Goal: Navigation & Orientation: Find specific page/section

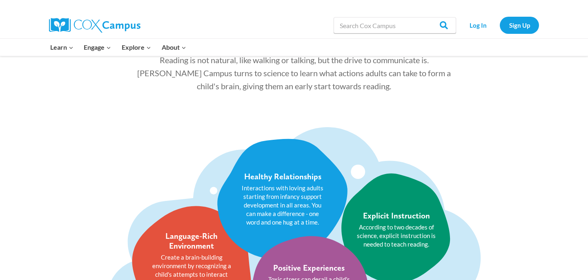
scroll to position [935, 0]
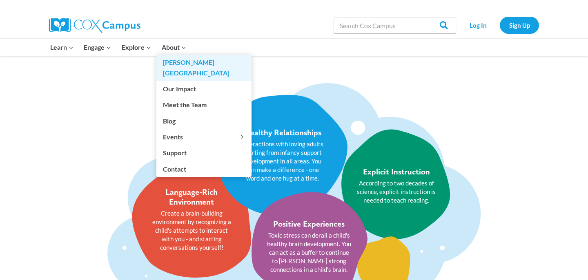
click at [179, 60] on link "[PERSON_NAME][GEOGRAPHIC_DATA]" at bounding box center [203, 68] width 95 height 26
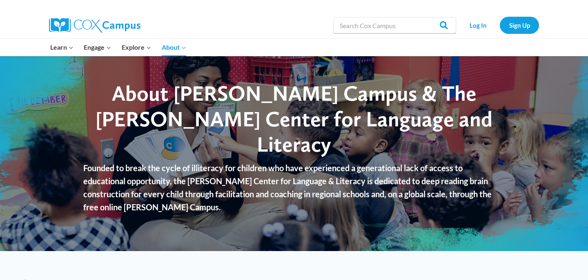
scroll to position [22, 0]
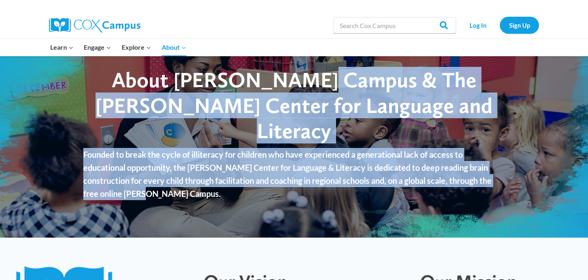
drag, startPoint x: 196, startPoint y: 72, endPoint x: 296, endPoint y: 83, distance: 101.4
click at [296, 83] on div "About Cox Campus & The Rollins Center for Language and Literacy Founded to brea…" at bounding box center [294, 136] width 588 height 204
click at [231, 70] on div "About Cox Campus & The Rollins Center for Language and Literacy Founded to brea…" at bounding box center [294, 136] width 588 height 204
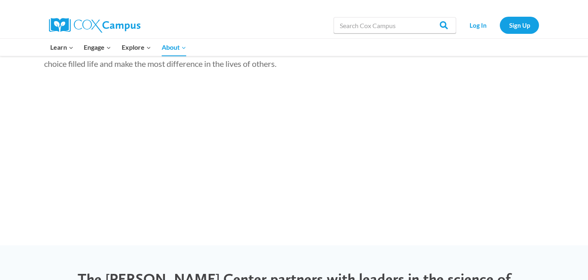
scroll to position [1348, 0]
